Goal: Find specific page/section: Find specific page/section

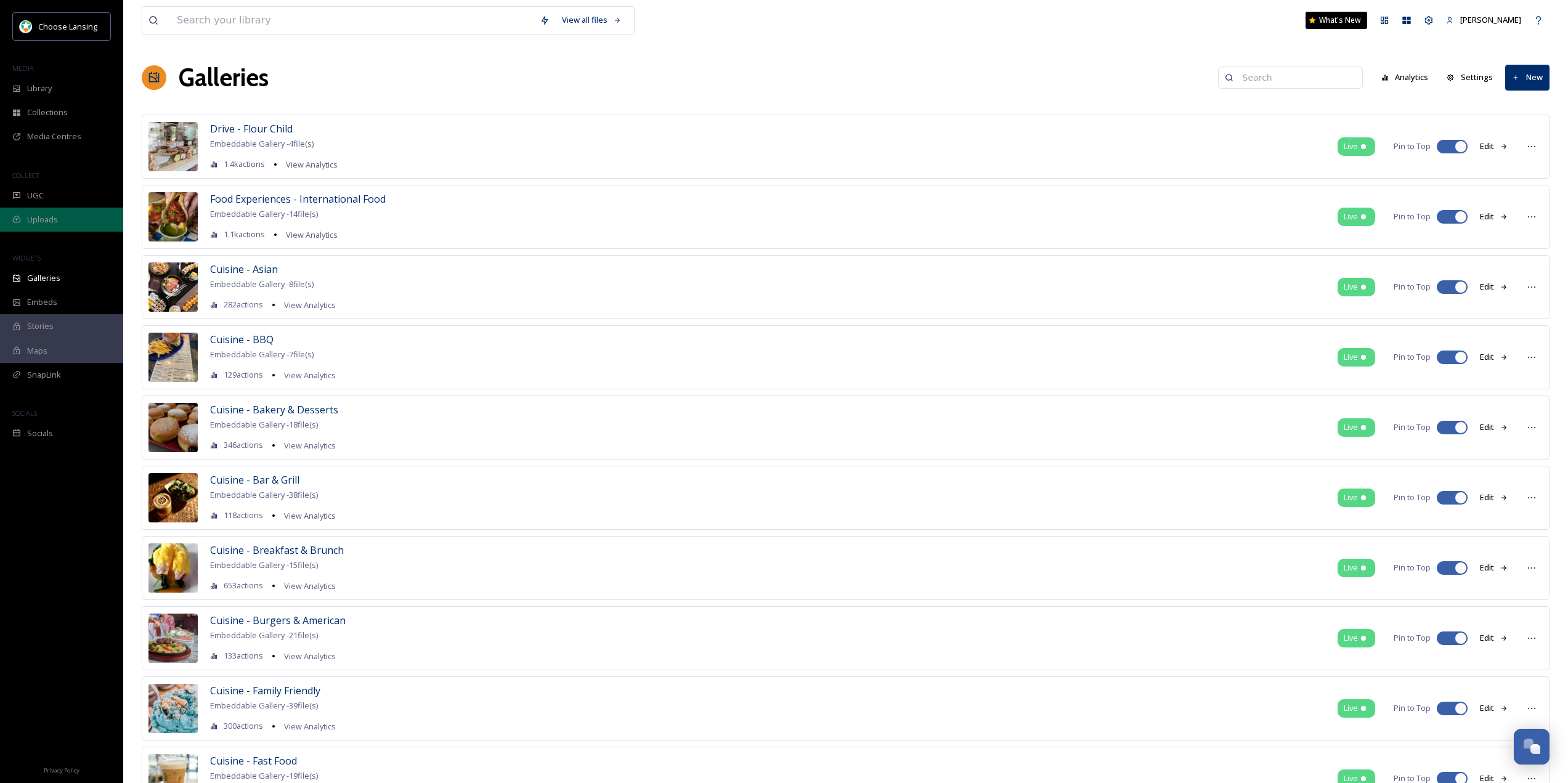
click at [32, 226] on div "Uploads" at bounding box center [62, 219] width 123 height 24
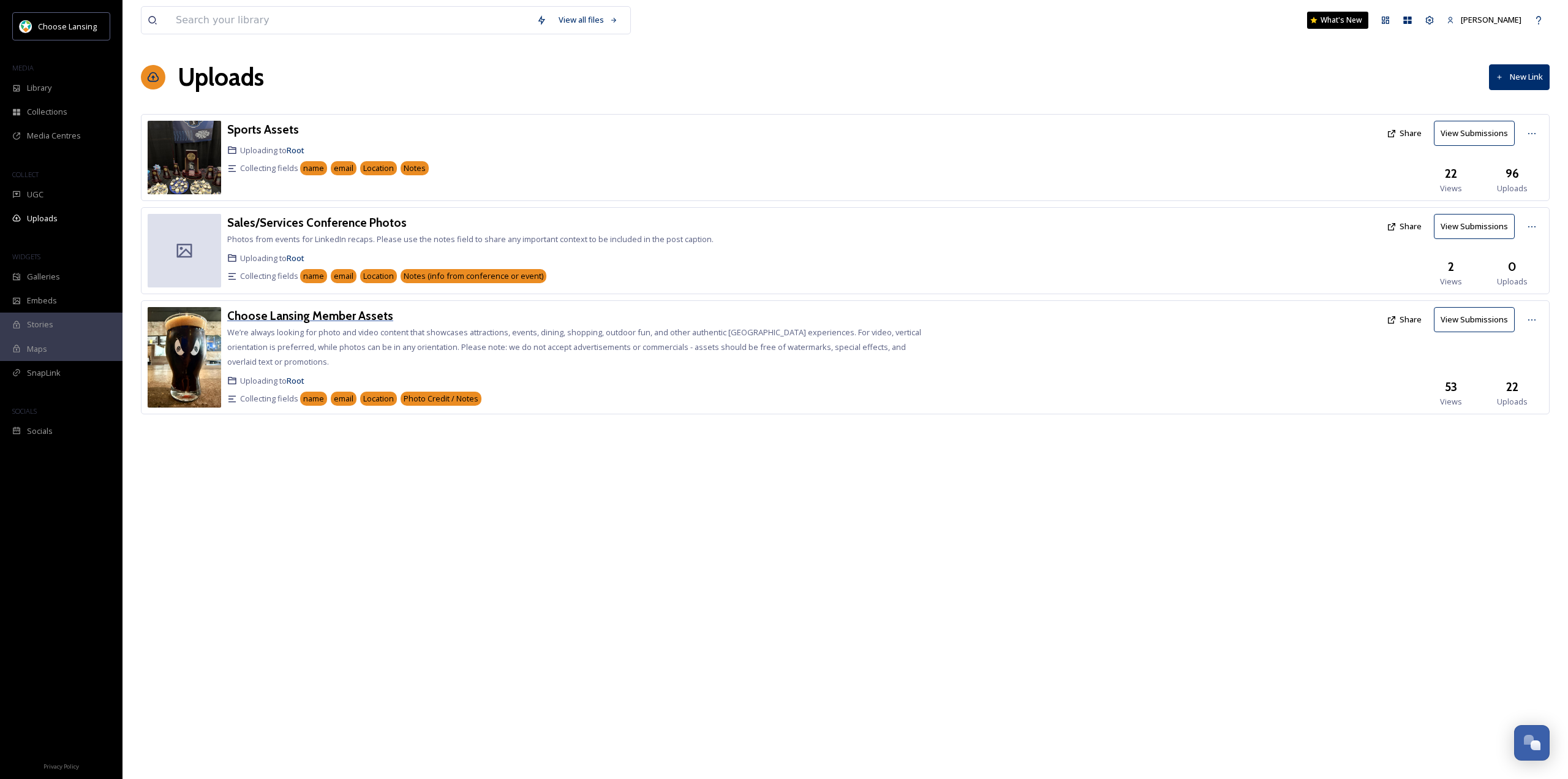
click at [314, 314] on h3 "Choose Lansing Member Assets" at bounding box center [310, 315] width 166 height 14
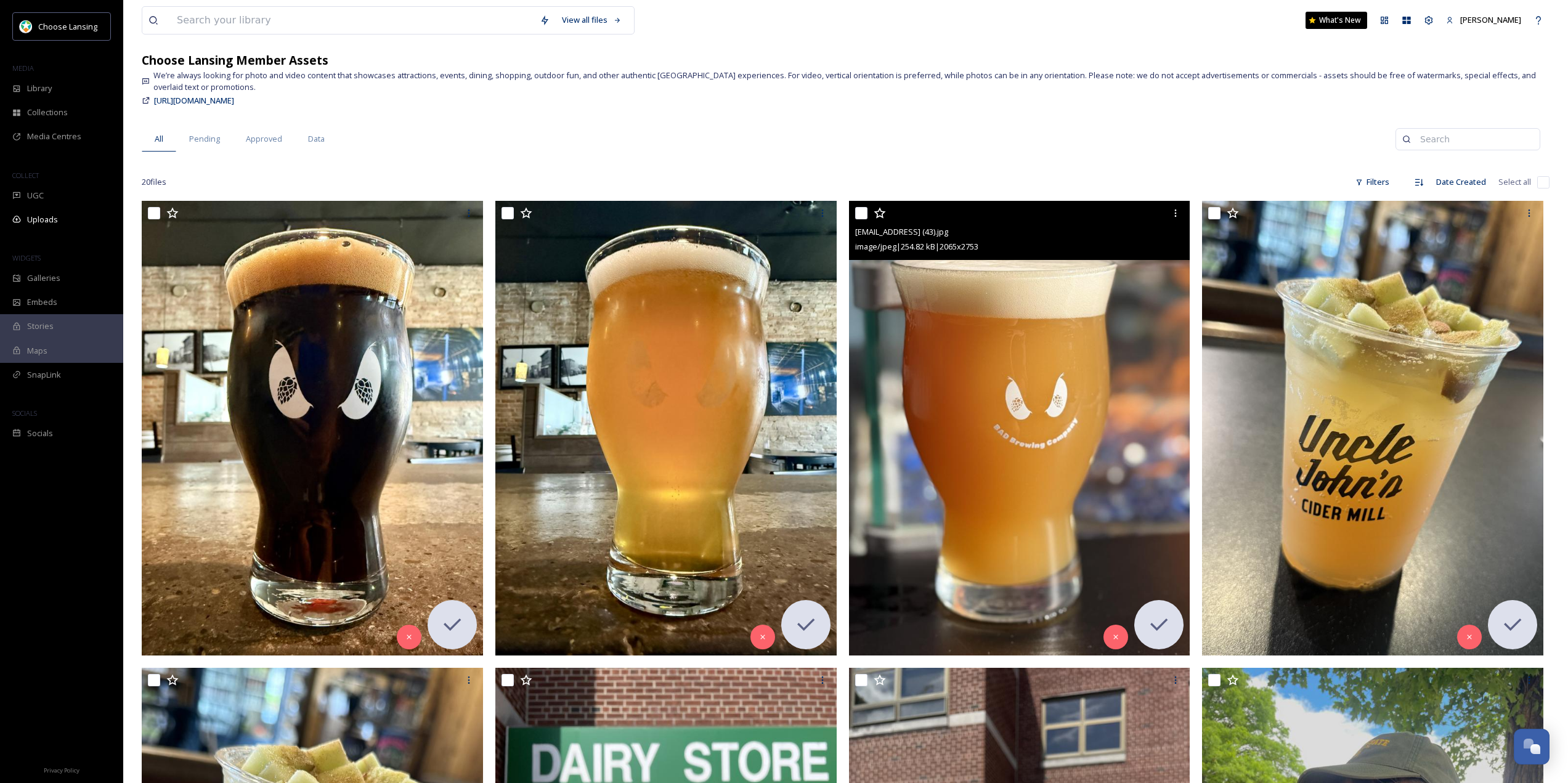
scroll to position [62, 0]
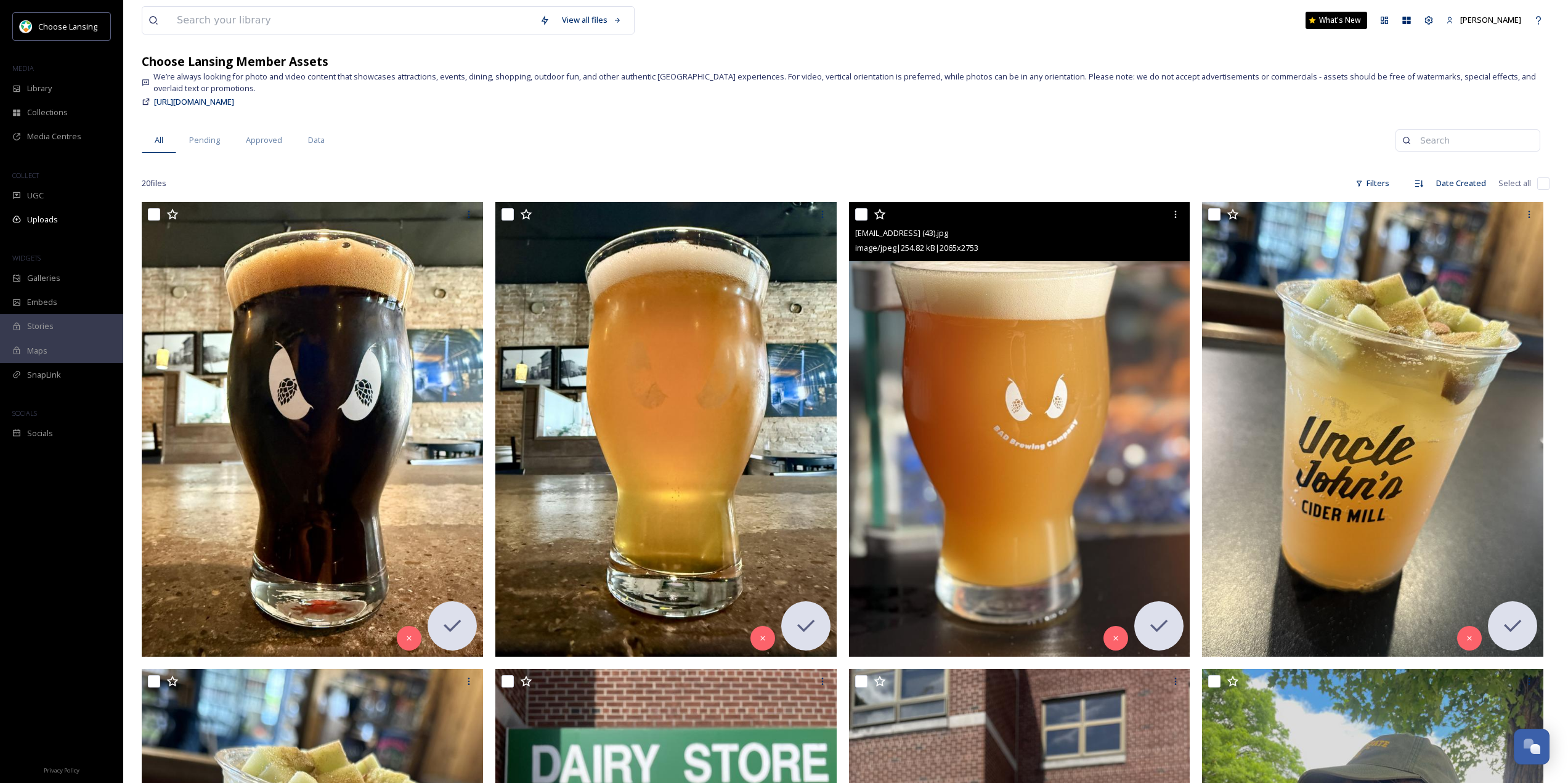
click at [1004, 462] on img at bounding box center [1019, 429] width 341 height 454
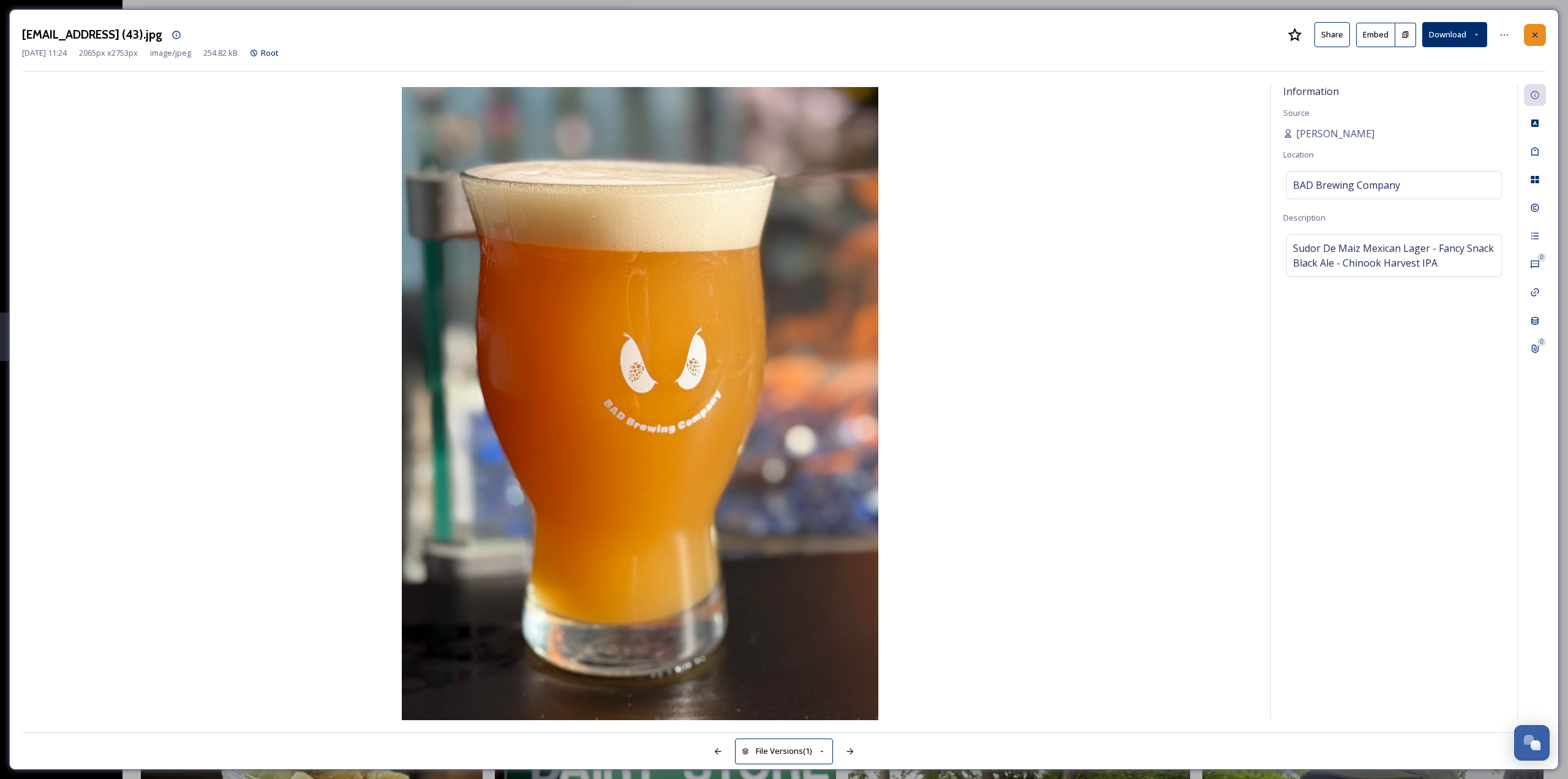
click at [1544, 28] on div at bounding box center [1535, 35] width 22 height 22
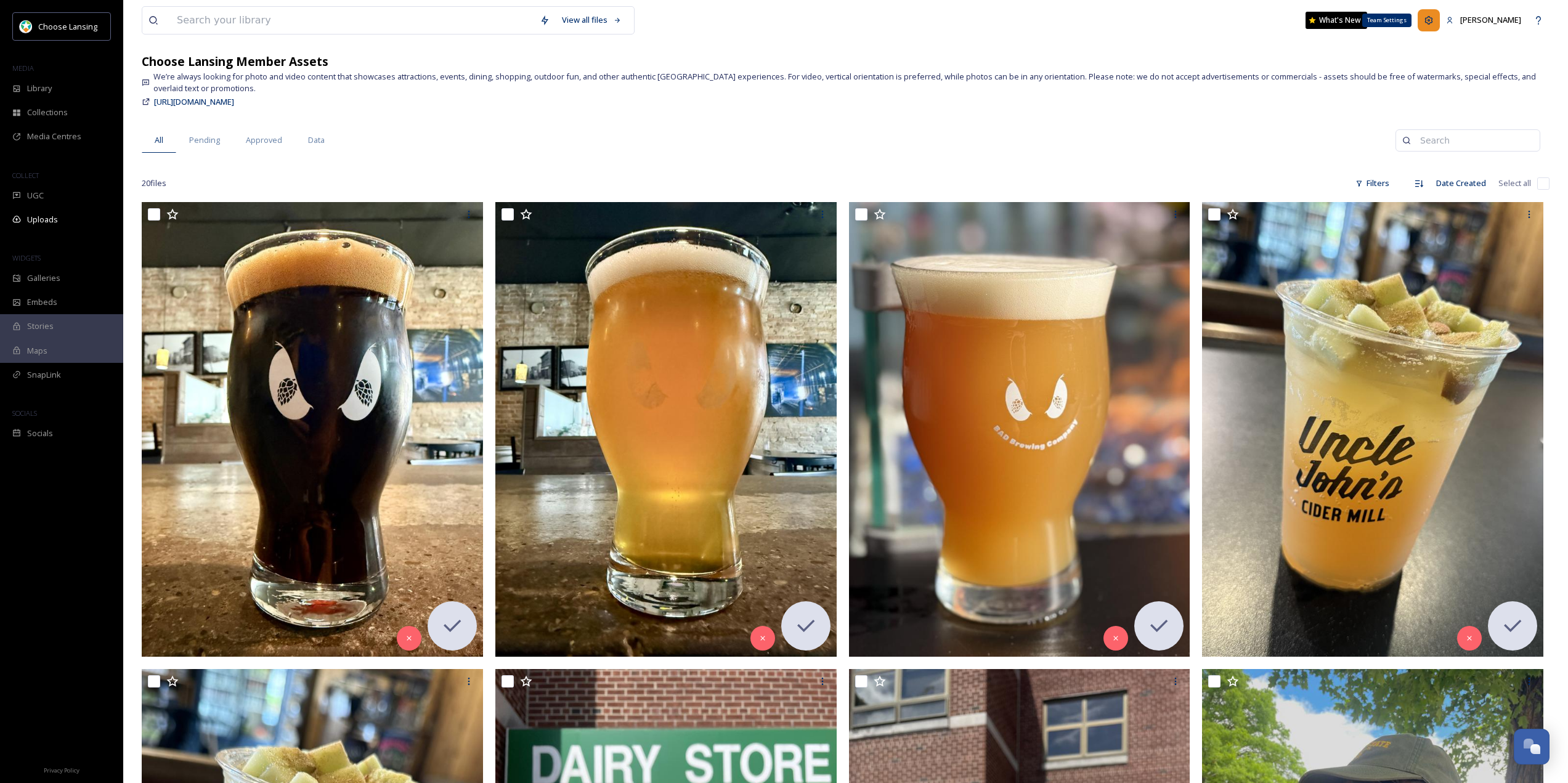
click at [1429, 10] on div "Team Settings" at bounding box center [1429, 20] width 23 height 22
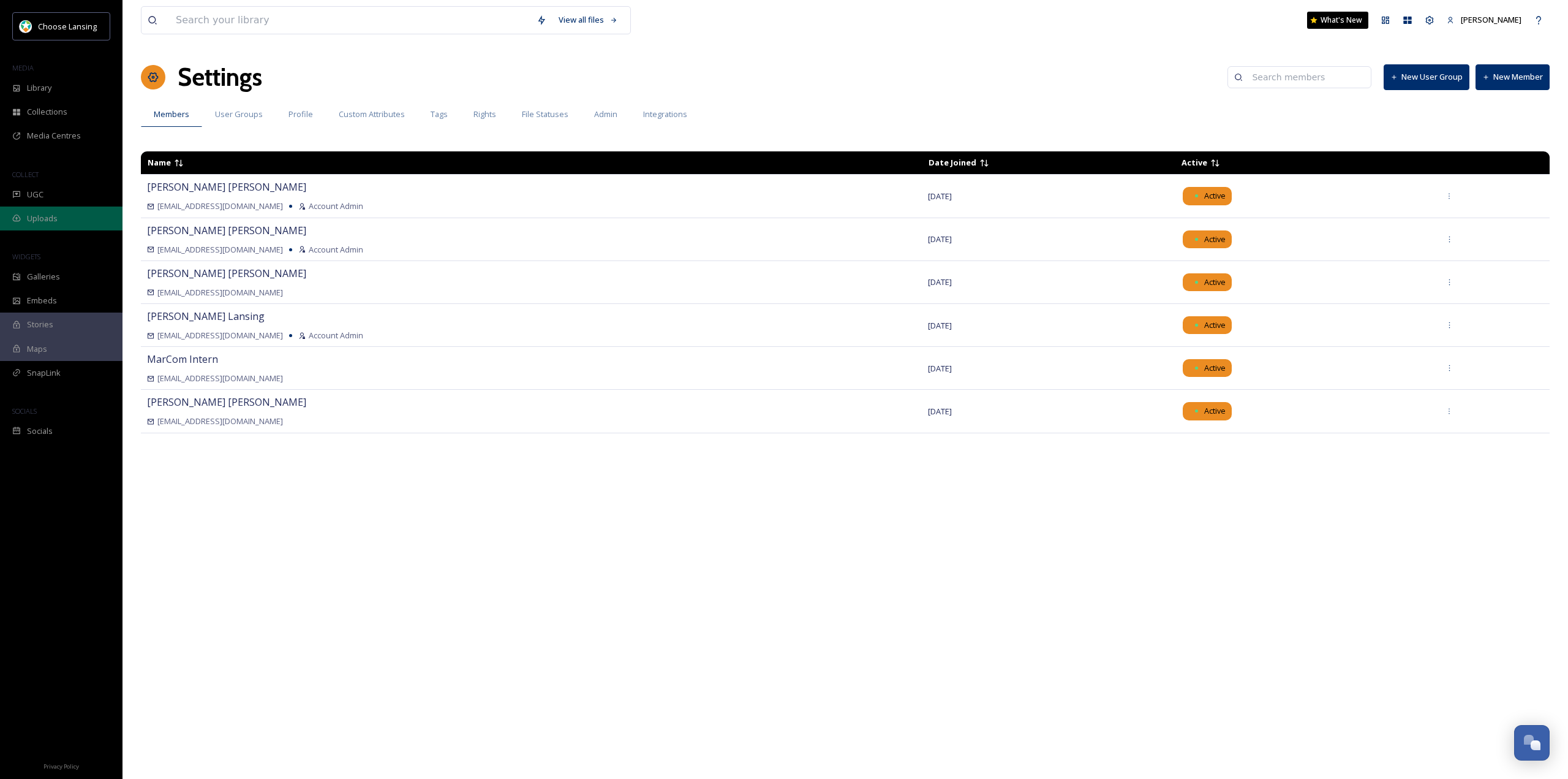
click at [39, 222] on span "Uploads" at bounding box center [42, 218] width 30 height 12
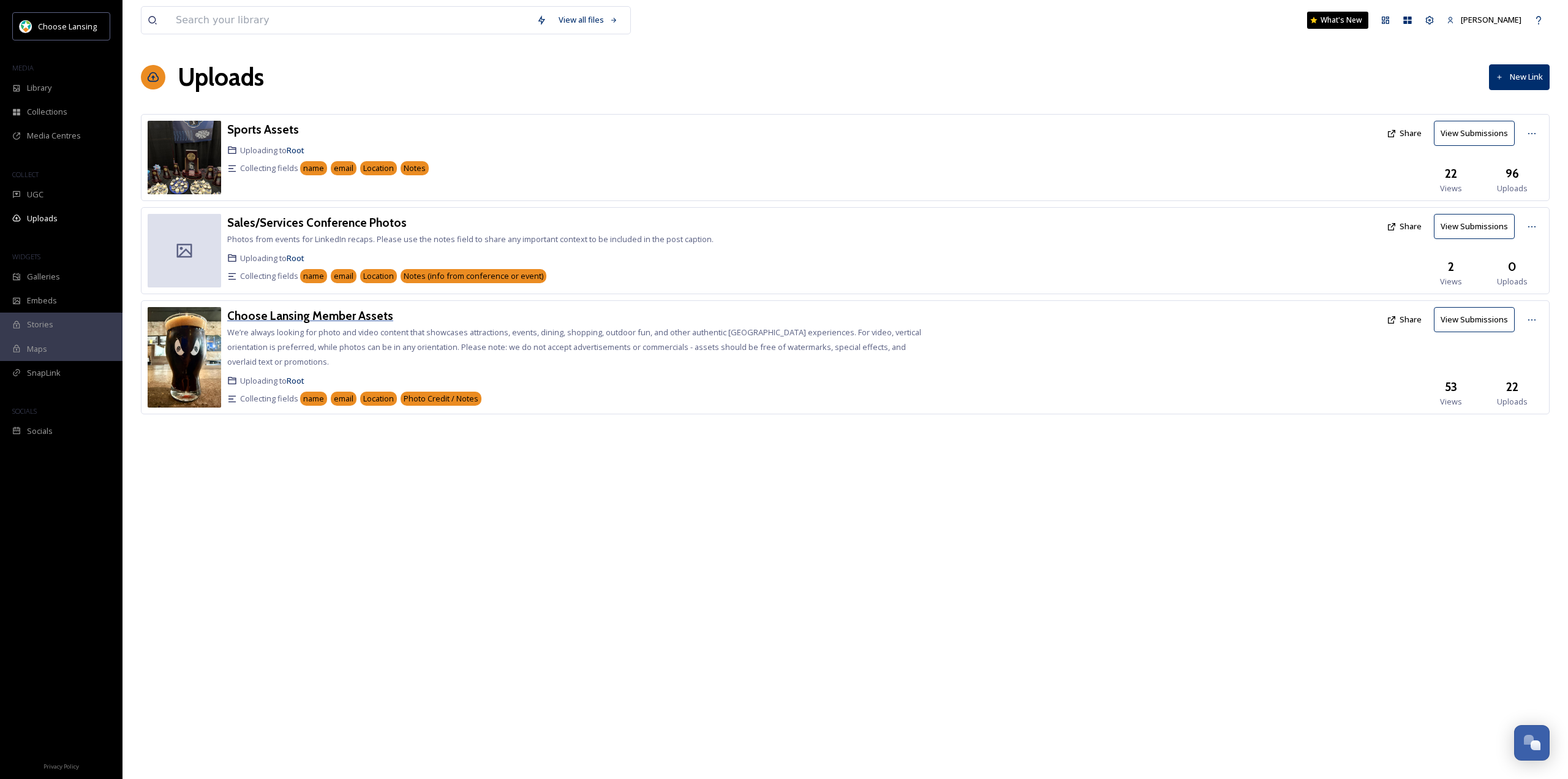
click at [312, 319] on h3 "Choose Lansing Member Assets" at bounding box center [310, 315] width 166 height 14
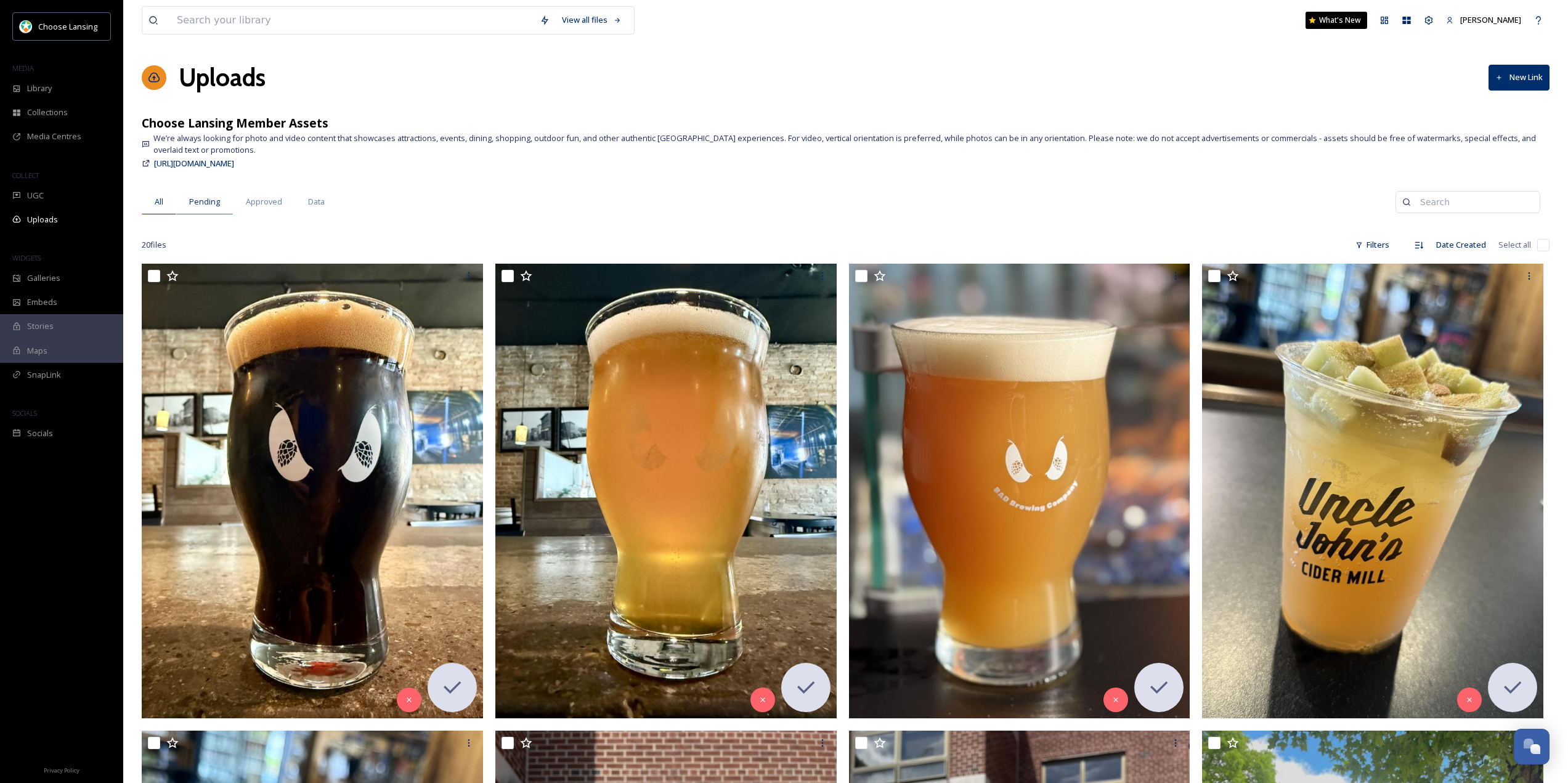
click at [209, 207] on span "Pending" at bounding box center [205, 202] width 30 height 12
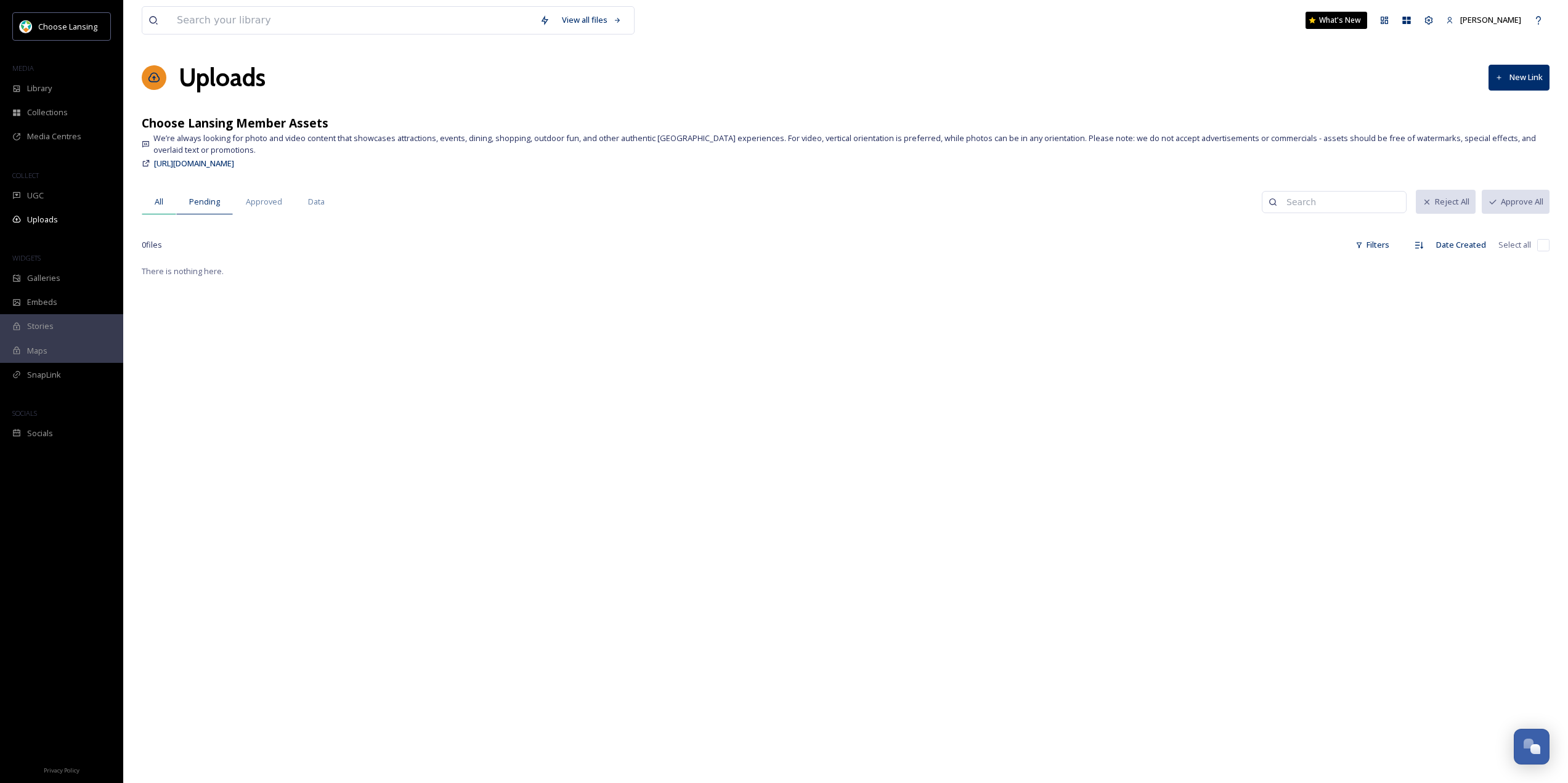
click at [165, 200] on div "All" at bounding box center [159, 202] width 35 height 25
